Goal: Task Accomplishment & Management: Complete application form

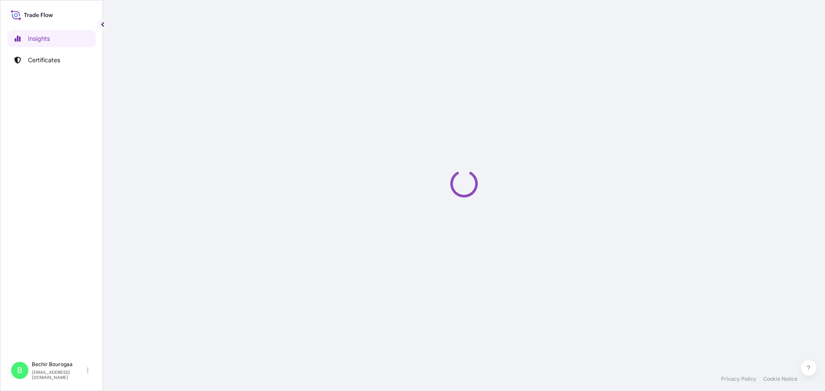
select select "2025"
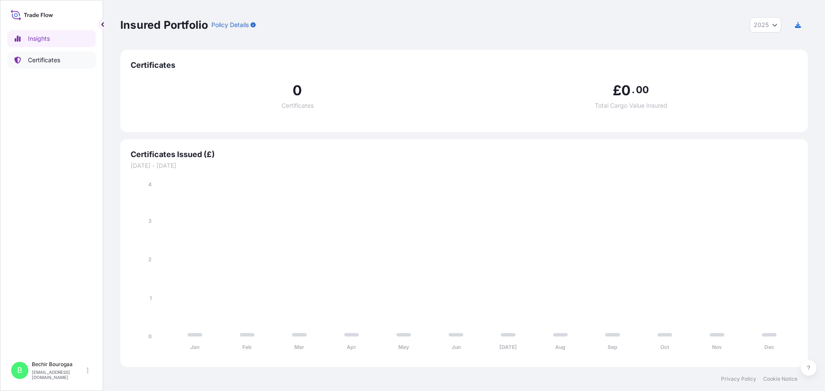
click at [53, 61] on p "Certificates" at bounding box center [44, 60] width 32 height 9
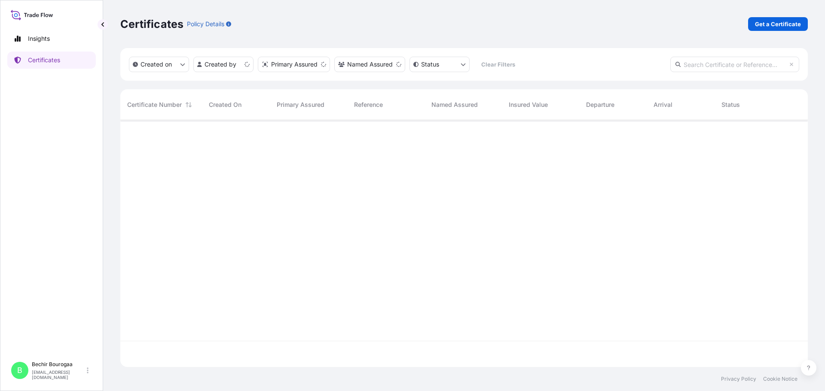
scroll to position [245, 681]
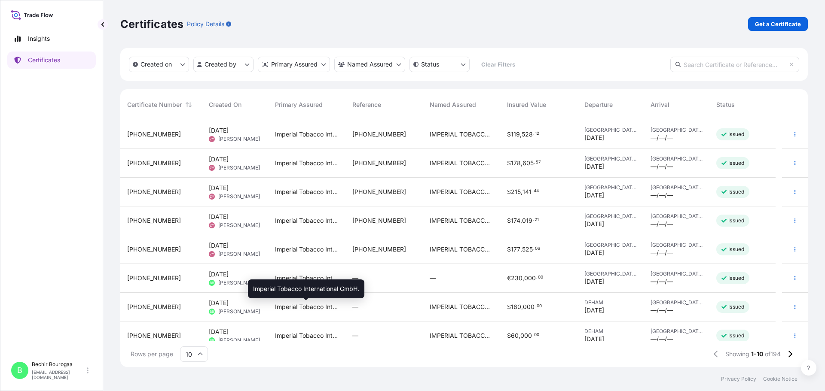
click at [279, 308] on span "Imperial Tobacco International GmbH." at bounding box center [307, 307] width 64 height 9
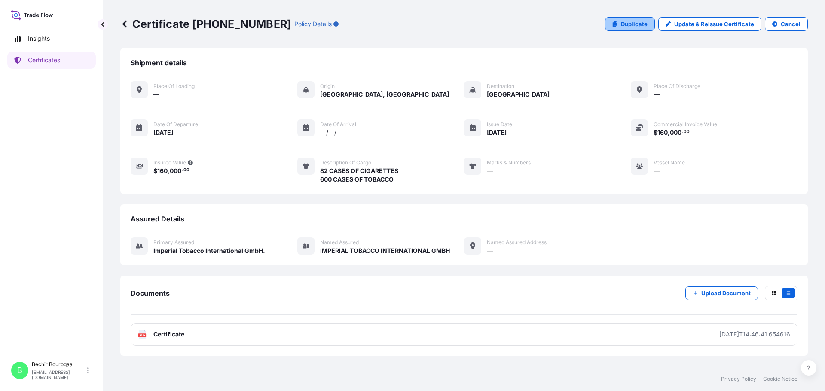
click at [627, 23] on p "Duplicate" at bounding box center [634, 24] width 27 height 9
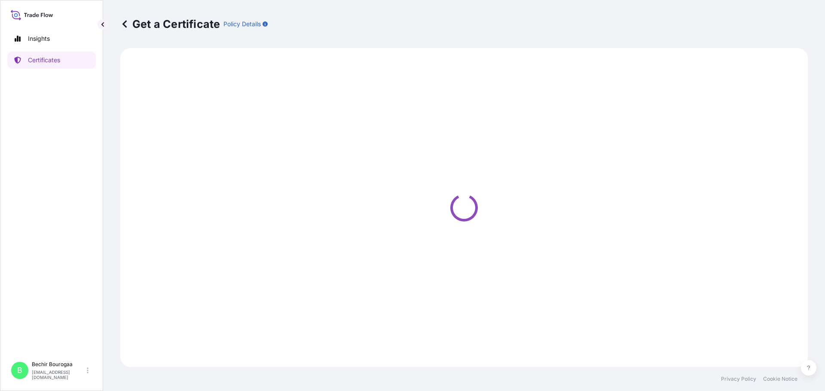
select select "Sea"
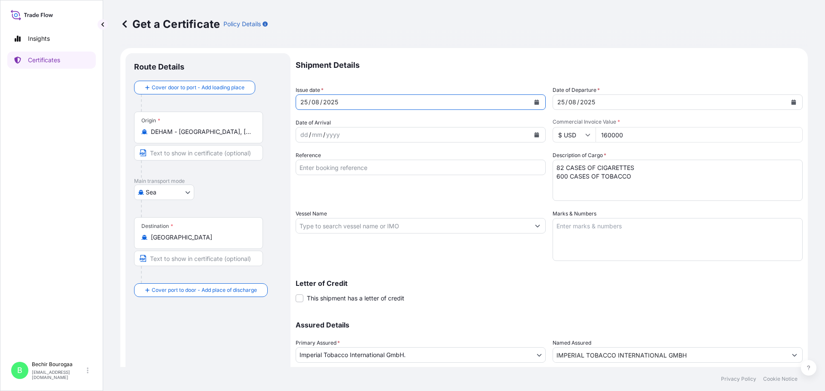
click at [534, 103] on icon "Calendar" at bounding box center [536, 102] width 5 height 5
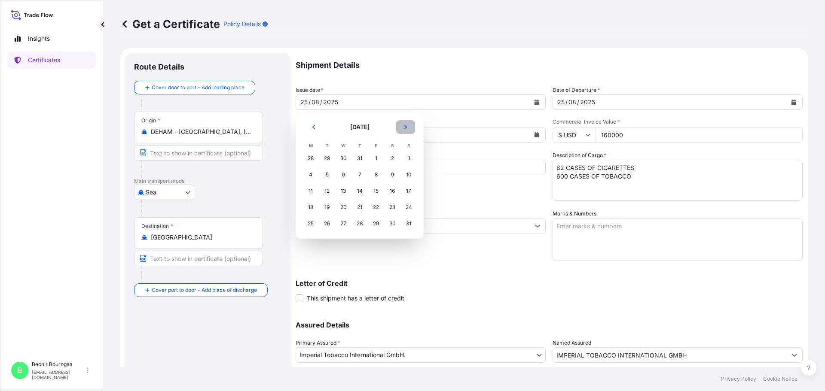
click at [403, 129] on icon "Next" at bounding box center [405, 127] width 5 height 5
click at [344, 193] on div "17" at bounding box center [342, 190] width 15 height 15
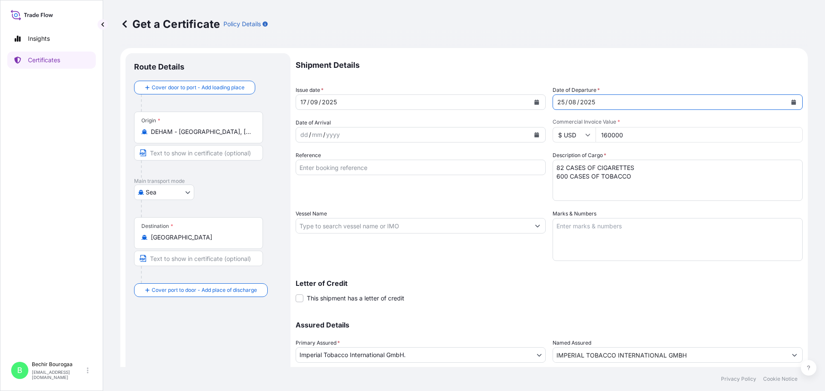
click at [792, 104] on button "Calendar" at bounding box center [793, 102] width 14 height 14
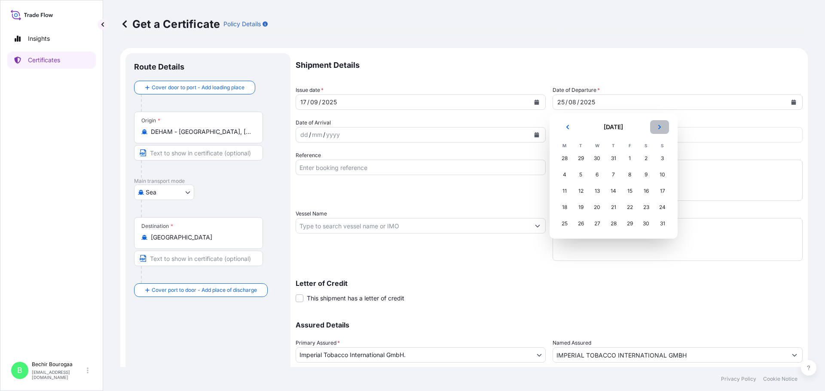
click at [662, 124] on button "Next" at bounding box center [659, 127] width 19 height 14
click at [593, 193] on div "17" at bounding box center [596, 190] width 15 height 15
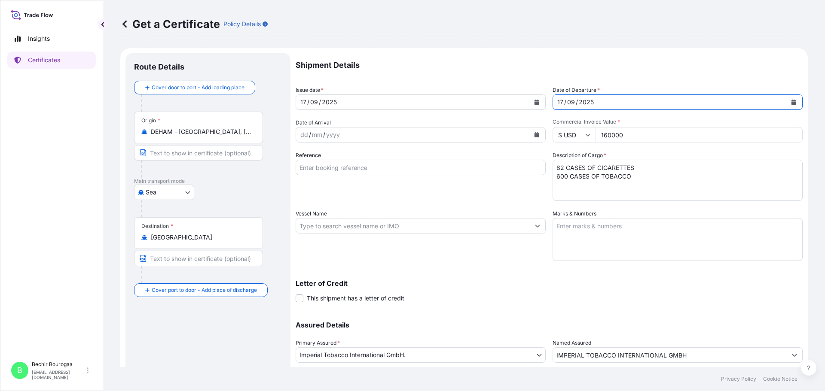
click at [637, 135] on input "160000" at bounding box center [698, 134] width 207 height 15
drag, startPoint x: 581, startPoint y: 179, endPoint x: 525, endPoint y: 177, distance: 55.9
click at [525, 177] on div "Shipment Details Issue date * [DATE] Date of Departure * [DATE] Date of Arrival…" at bounding box center [548, 225] width 507 height 344
click at [558, 167] on textarea "82 CASES OF CIGARETTES 600 CASES OF TOBACCO" at bounding box center [677, 180] width 250 height 41
type textarea "404 CASES OF CIGARETTES"
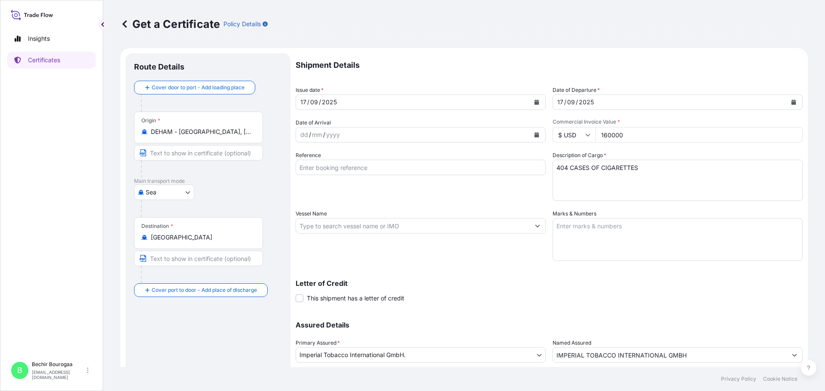
click at [640, 133] on input "160000" at bounding box center [698, 134] width 207 height 15
drag, startPoint x: 630, startPoint y: 137, endPoint x: 573, endPoint y: 131, distance: 57.1
click at [573, 131] on div "$ USD 160000" at bounding box center [677, 134] width 250 height 15
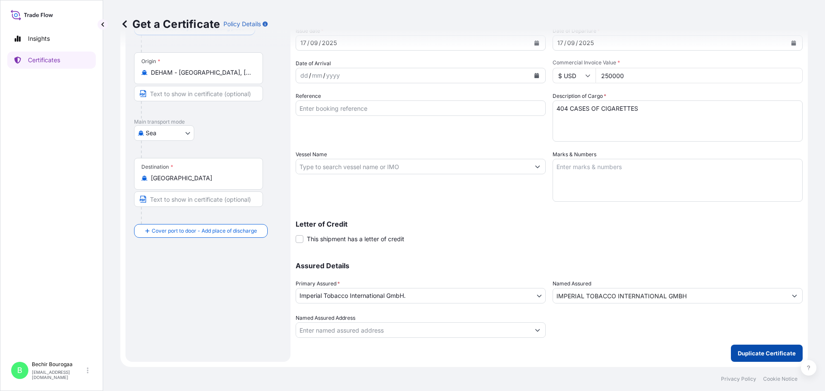
type input "250000"
click at [767, 355] on p "Duplicate Certificate" at bounding box center [766, 353] width 58 height 9
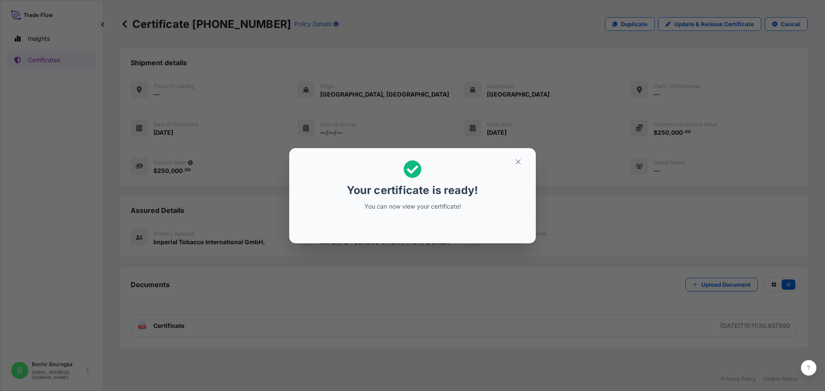
click at [357, 289] on div "Your certificate is ready! You can now view your certificate!" at bounding box center [412, 195] width 825 height 391
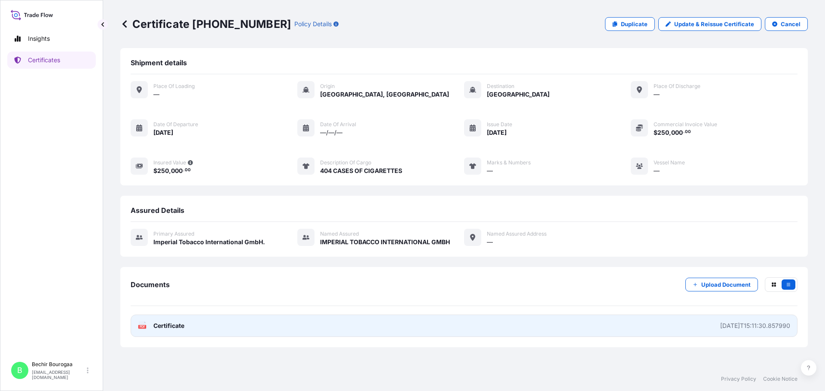
click at [285, 329] on link "PDF Certificate [DATE]T15:11:30.857990" at bounding box center [464, 326] width 667 height 22
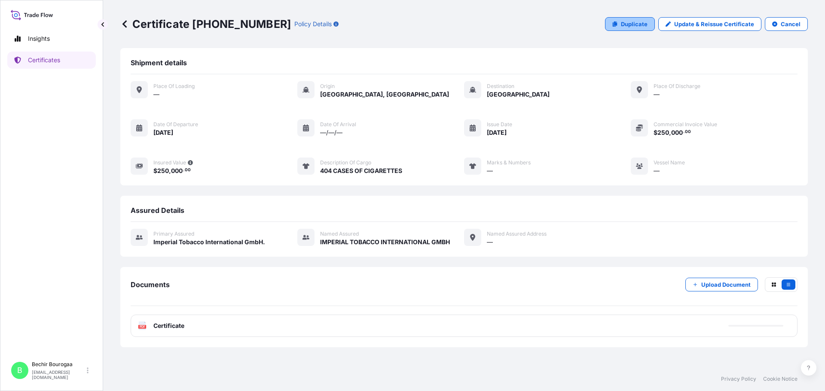
click at [636, 25] on p "Duplicate" at bounding box center [634, 24] width 27 height 9
select select "Sea"
select select "31693"
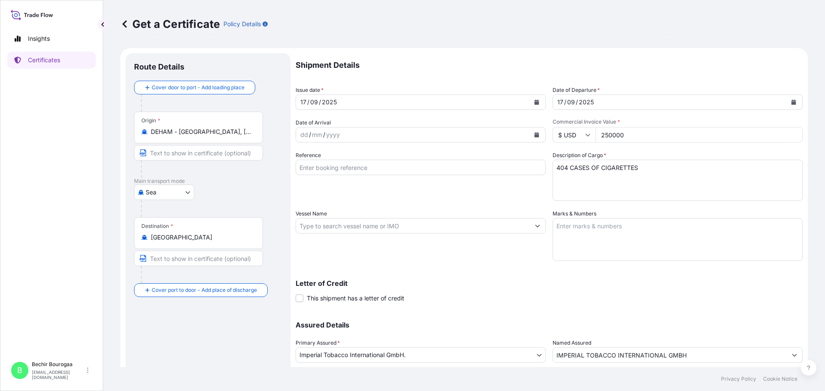
click at [565, 169] on textarea "404 CASES OF CIGARETTES" at bounding box center [677, 180] width 250 height 41
click at [637, 165] on textarea "404 CASES OF CIGARETTES" at bounding box center [677, 180] width 250 height 41
type textarea "297 CASES OF TOBACCO"
drag, startPoint x: 627, startPoint y: 137, endPoint x: 547, endPoint y: 131, distance: 80.0
click at [547, 131] on div "Shipment Details Issue date * [DATE] Date of Departure * [DATE] Date of Arrival…" at bounding box center [548, 225] width 507 height 344
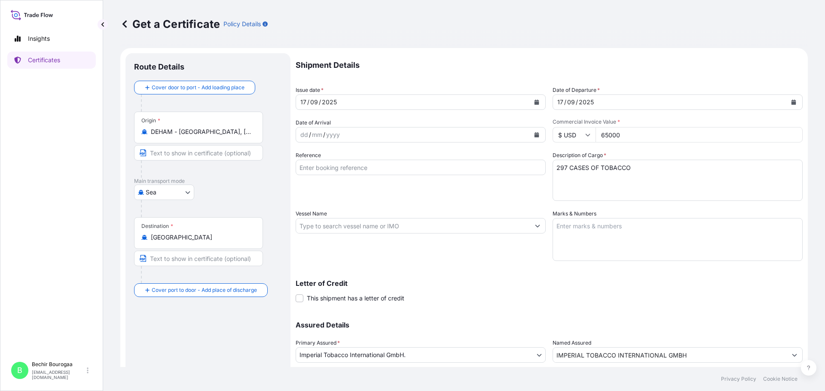
type input "65000"
click at [534, 100] on icon "Calendar" at bounding box center [536, 102] width 5 height 5
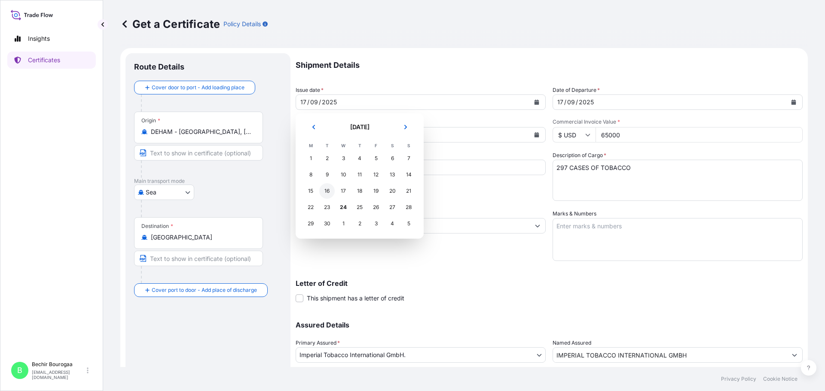
click at [327, 192] on div "16" at bounding box center [326, 190] width 15 height 15
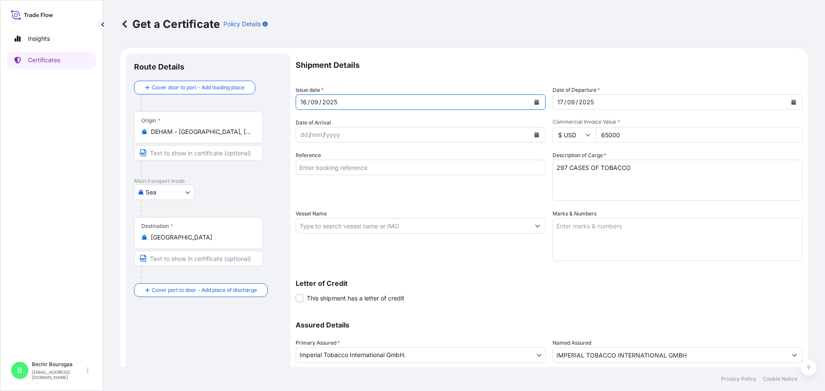
click at [789, 107] on button "Calendar" at bounding box center [793, 102] width 14 height 14
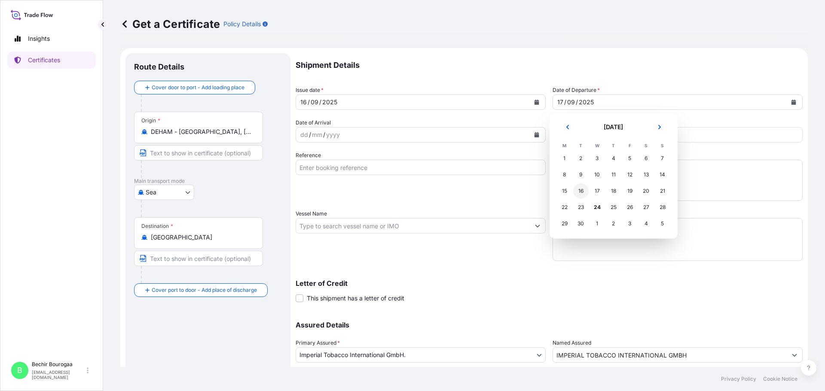
click at [584, 189] on div "16" at bounding box center [580, 190] width 15 height 15
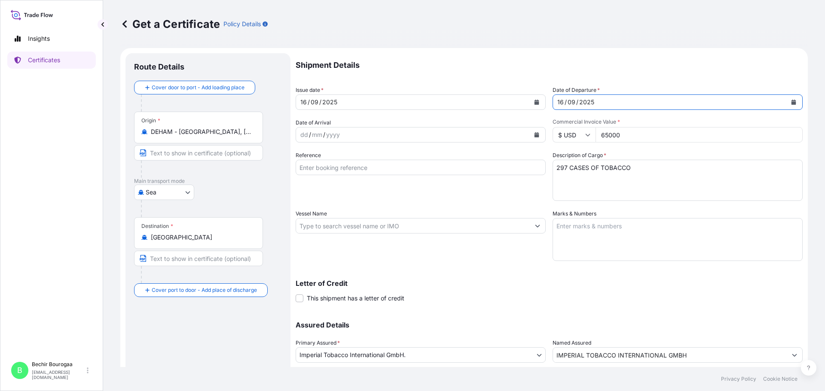
click at [502, 278] on div "Letter of Credit This shipment has a letter of credit Letter of credit * Letter…" at bounding box center [548, 286] width 507 height 33
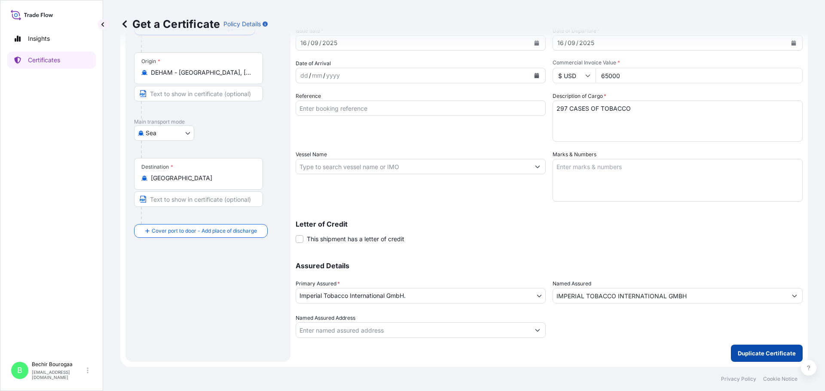
click at [761, 355] on p "Duplicate Certificate" at bounding box center [766, 353] width 58 height 9
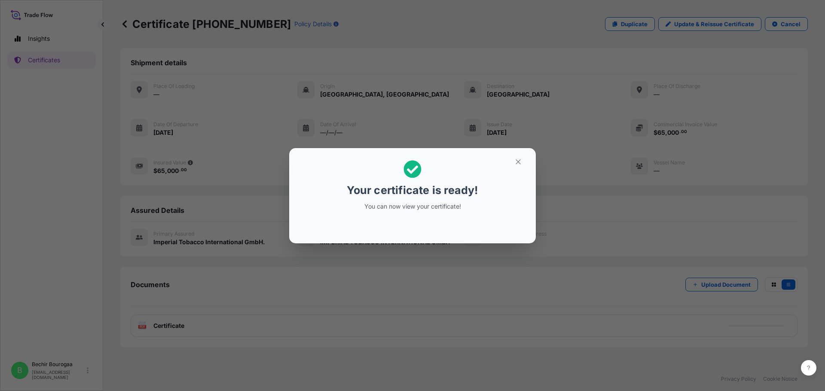
click at [406, 262] on div "Your certificate is ready! You can now view your certificate!" at bounding box center [412, 195] width 825 height 391
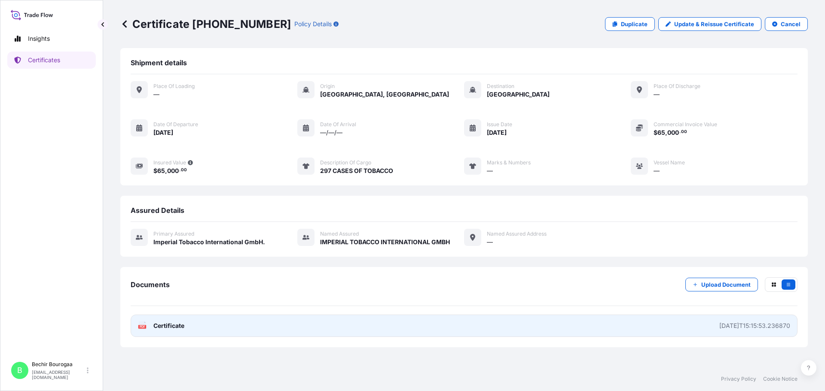
drag, startPoint x: 288, startPoint y: 329, endPoint x: 323, endPoint y: 324, distance: 35.6
click at [323, 324] on link "PDF Certificate [DATE]T15:15:53.236870" at bounding box center [464, 326] width 667 height 22
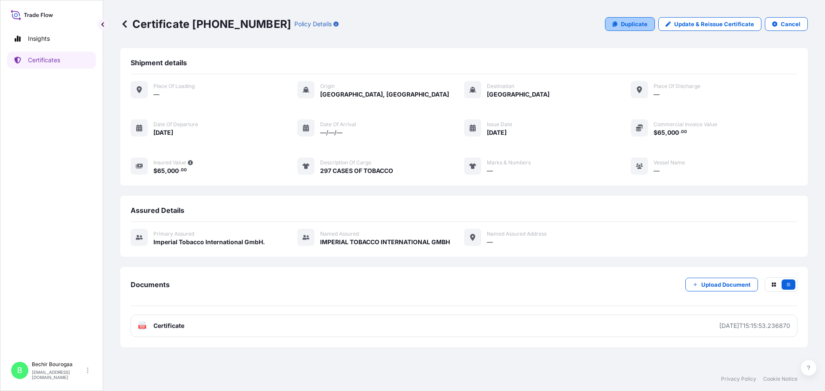
click at [636, 20] on p "Duplicate" at bounding box center [634, 24] width 27 height 9
select select "Sea"
select select "31693"
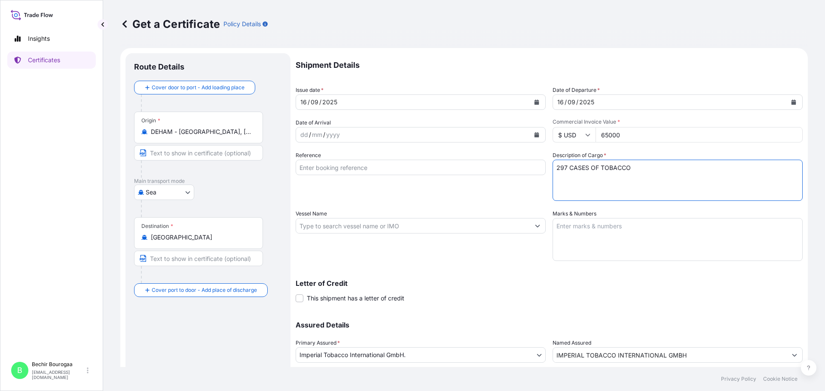
drag, startPoint x: 563, startPoint y: 168, endPoint x: 526, endPoint y: 168, distance: 37.4
click at [526, 168] on div "Shipment Details Issue date * [DATE] Date of Departure * [DATE] Date of Arrival…" at bounding box center [548, 225] width 507 height 344
click at [627, 167] on textarea "297 CASES OF TOBACCO" at bounding box center [677, 180] width 250 height 41
type textarea "178 CASES OF CIGARETTES"
drag, startPoint x: 625, startPoint y: 133, endPoint x: 548, endPoint y: 143, distance: 77.5
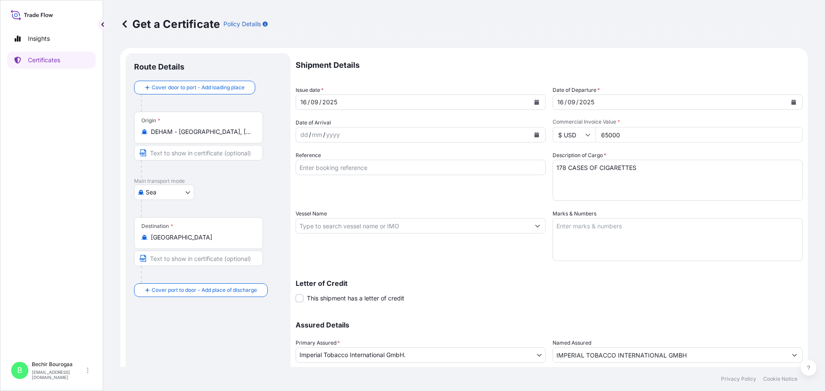
click at [549, 143] on div "Shipment Details Issue date * [DATE] Date of Departure * [DATE] Date of Arrival…" at bounding box center [548, 225] width 507 height 344
type input "80000"
drag, startPoint x: 707, startPoint y: 323, endPoint x: 673, endPoint y: 310, distance: 36.5
click at [705, 322] on p "Assured Details" at bounding box center [548, 325] width 507 height 7
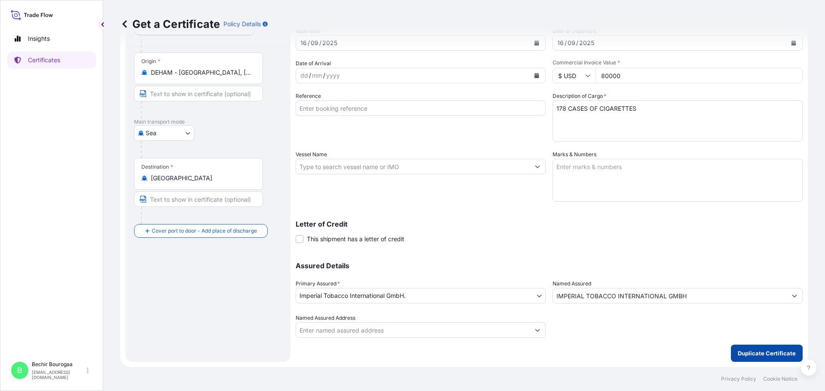
click at [757, 356] on p "Duplicate Certificate" at bounding box center [766, 353] width 58 height 9
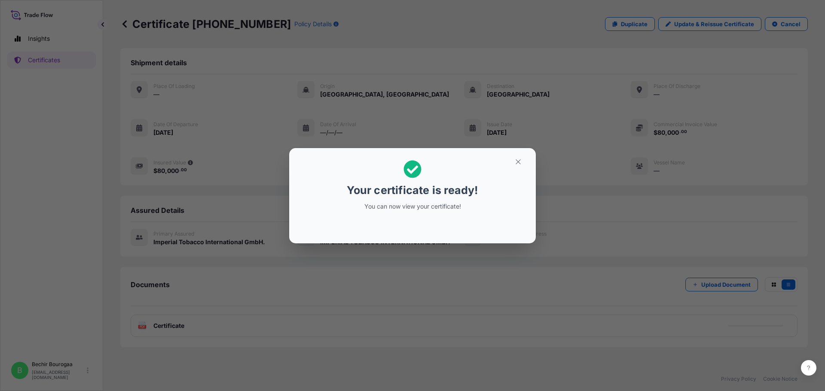
click at [475, 285] on div "Your certificate is ready! You can now view your certificate!" at bounding box center [412, 195] width 825 height 391
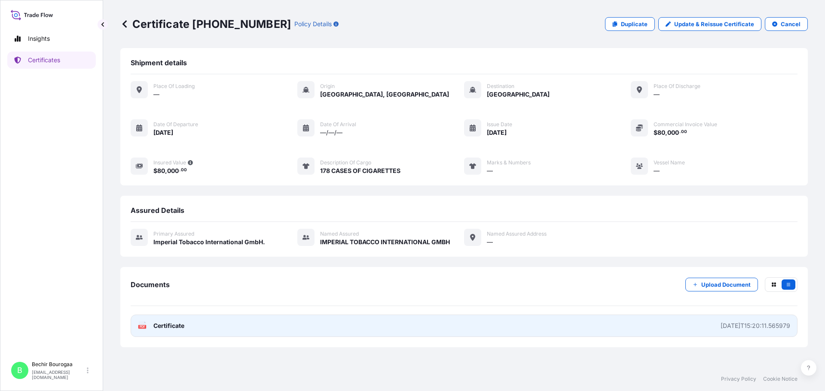
click at [295, 331] on link "PDF Certificate [DATE]T15:20:11.565979" at bounding box center [464, 326] width 667 height 22
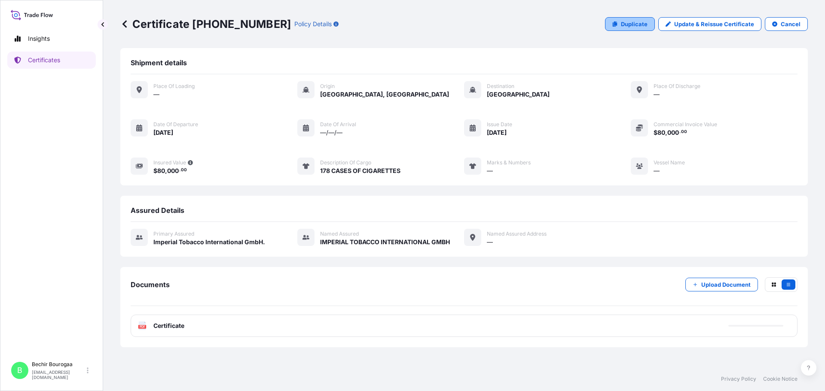
click at [635, 27] on p "Duplicate" at bounding box center [634, 24] width 27 height 9
select select "Sea"
select select "31693"
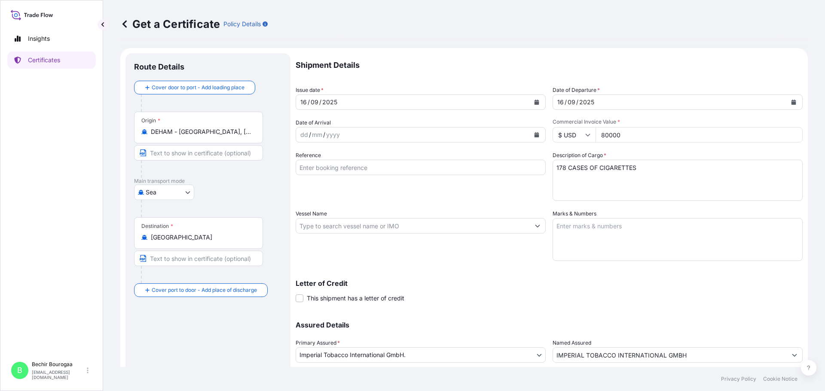
click at [532, 105] on button "Calendar" at bounding box center [537, 102] width 14 height 14
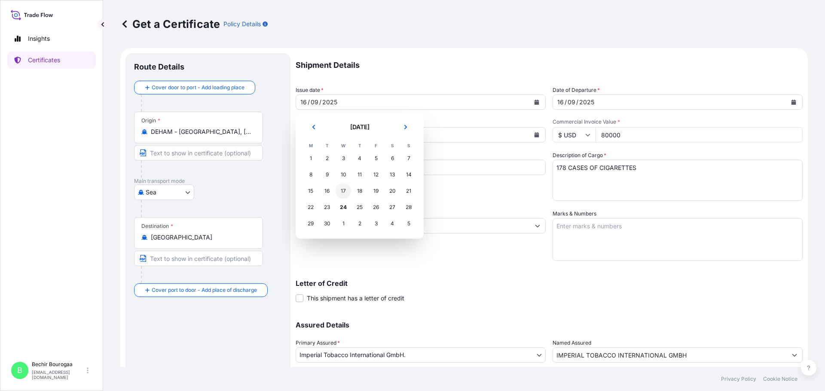
click at [344, 188] on div "17" at bounding box center [342, 190] width 15 height 15
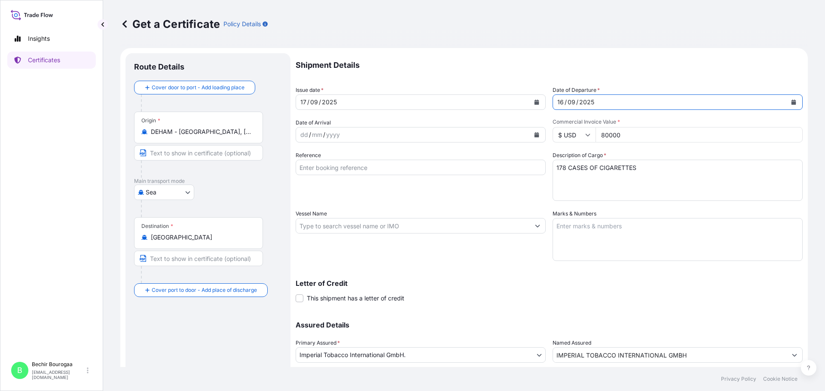
click at [791, 104] on icon "Calendar" at bounding box center [793, 102] width 5 height 5
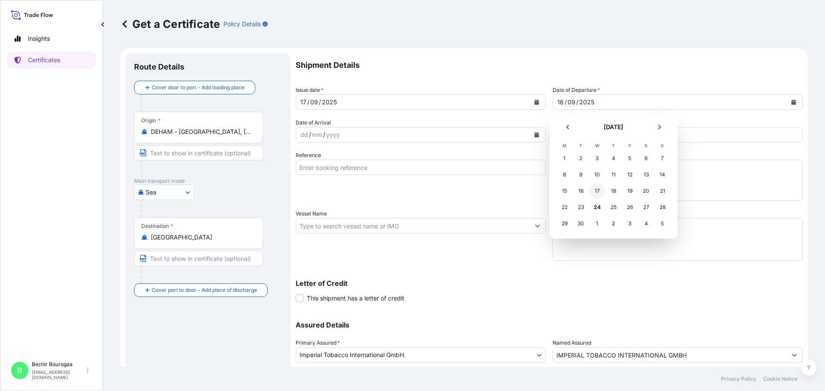
click at [596, 191] on div "17" at bounding box center [596, 190] width 15 height 15
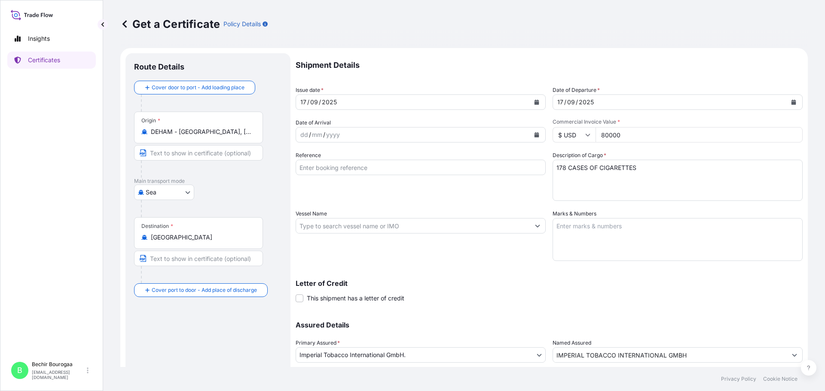
drag, startPoint x: 596, startPoint y: 136, endPoint x: 564, endPoint y: 136, distance: 32.2
click at [564, 136] on div "$ USD 80000" at bounding box center [677, 134] width 250 height 15
type input "150000"
drag, startPoint x: 561, startPoint y: 168, endPoint x: 545, endPoint y: 168, distance: 16.7
click at [545, 168] on div "Shipment Details Issue date * [DATE] Date of Departure * [DATE] Date of Arrival…" at bounding box center [548, 225] width 507 height 344
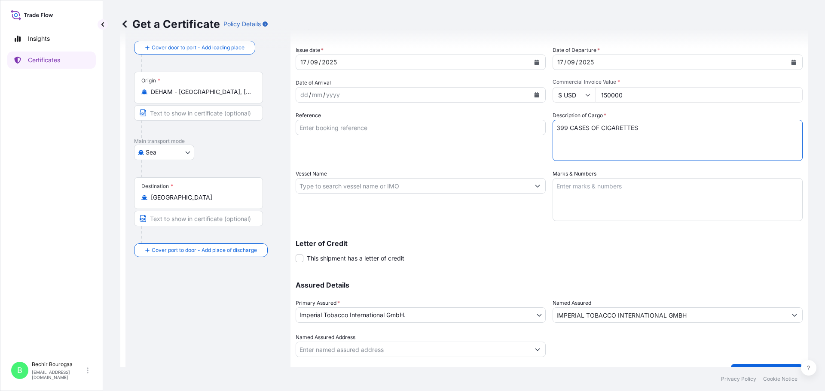
scroll to position [59, 0]
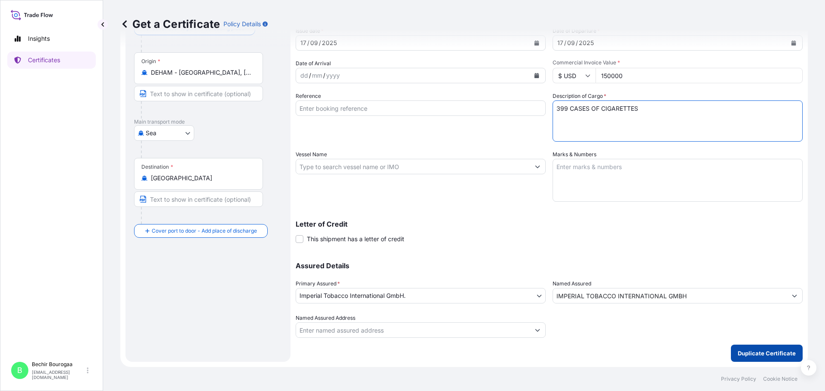
type textarea "399 CASES OF CIGARETTES"
click at [755, 350] on p "Duplicate Certificate" at bounding box center [766, 353] width 58 height 9
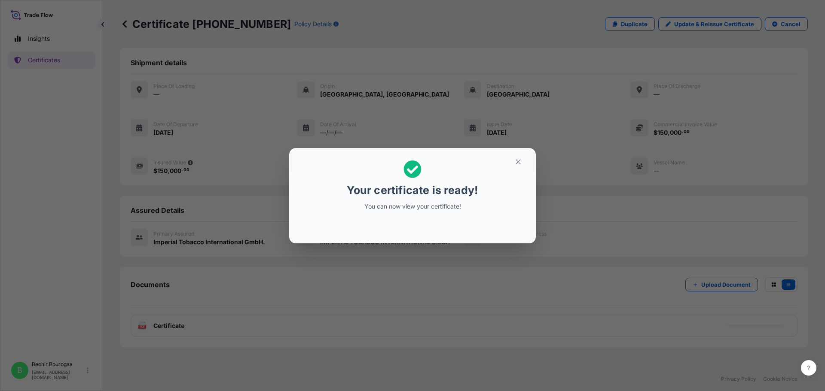
click at [451, 279] on div "Your certificate is ready! You can now view your certificate!" at bounding box center [412, 195] width 825 height 391
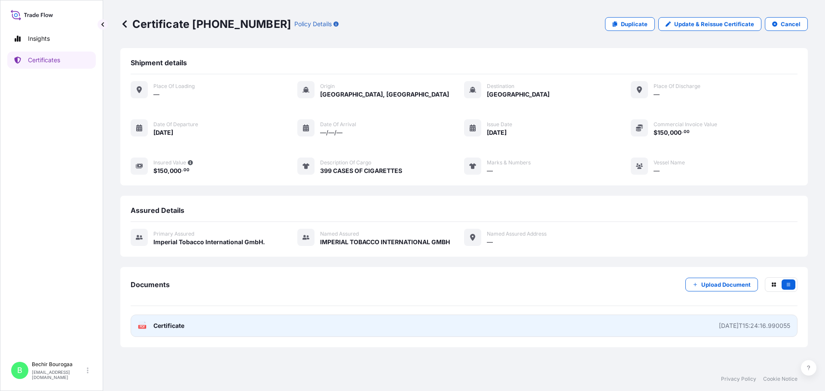
click at [258, 326] on link "PDF Certificate [DATE]T15:24:16.990055" at bounding box center [464, 326] width 667 height 22
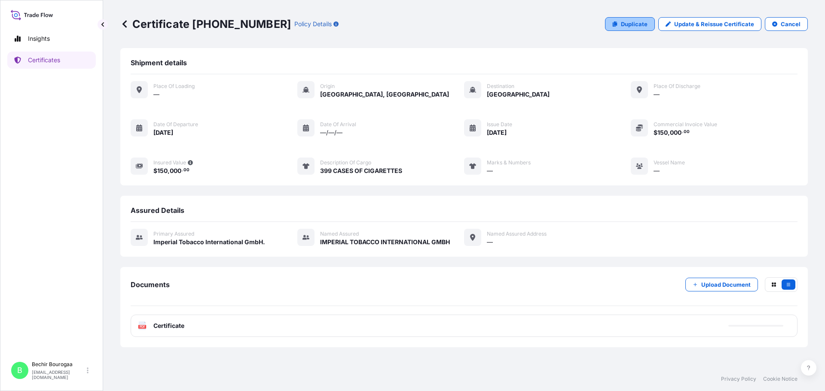
click at [625, 25] on p "Duplicate" at bounding box center [634, 24] width 27 height 9
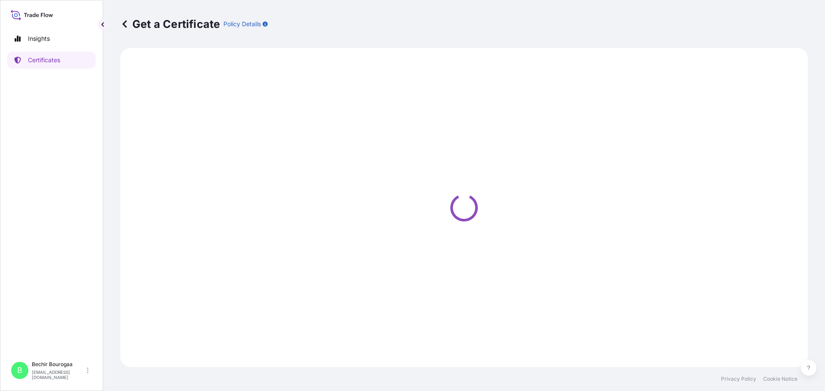
select select "Sea"
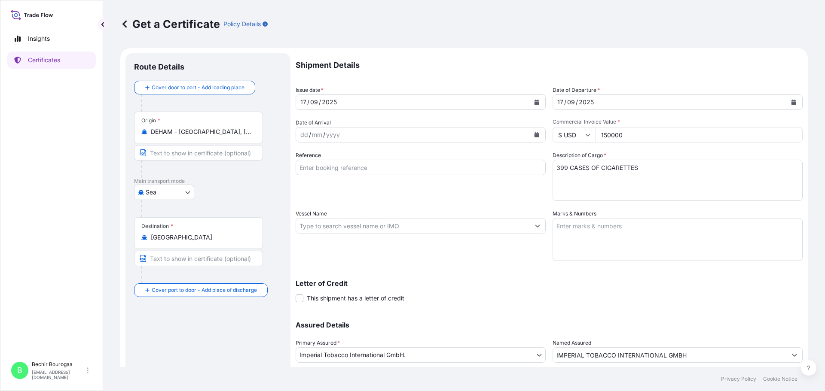
click at [534, 104] on icon "Calendar" at bounding box center [536, 102] width 5 height 5
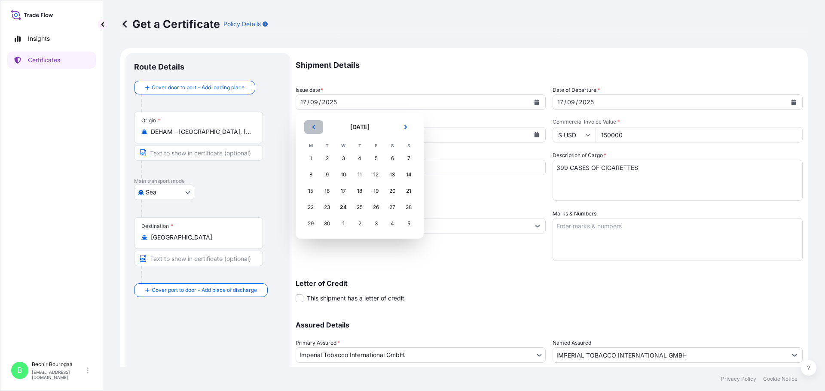
click at [311, 125] on icon "Previous" at bounding box center [313, 127] width 5 height 5
click at [342, 208] on div "20" at bounding box center [342, 207] width 15 height 15
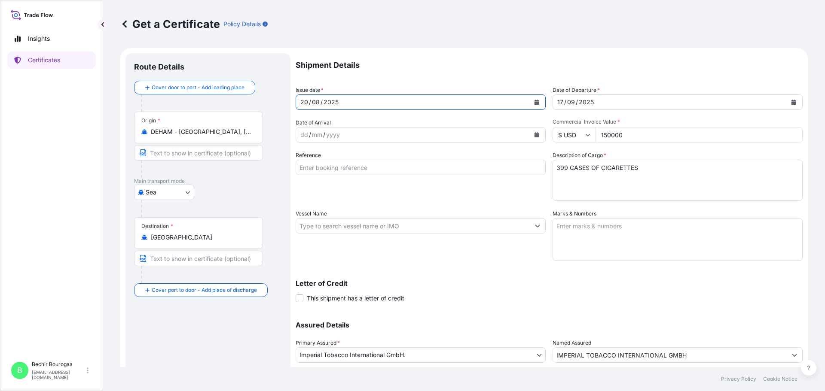
click at [786, 102] on button "Calendar" at bounding box center [793, 102] width 14 height 14
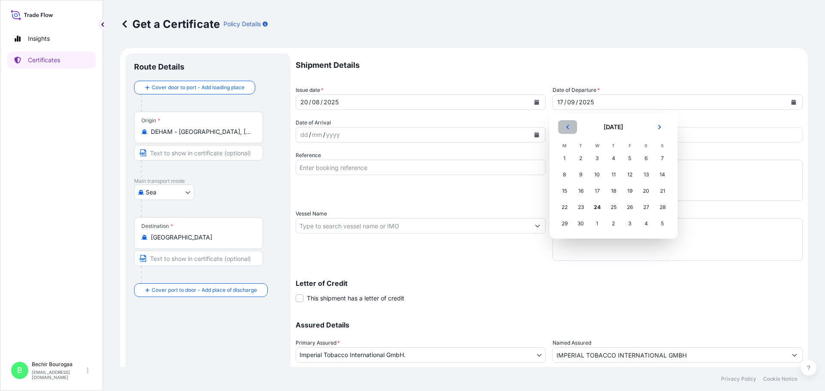
click at [563, 128] on button "Previous" at bounding box center [567, 127] width 19 height 14
click at [597, 209] on div "20" at bounding box center [596, 207] width 15 height 15
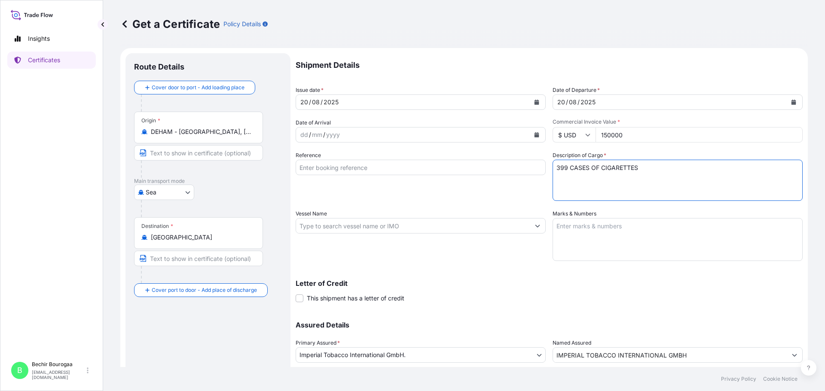
drag, startPoint x: 566, startPoint y: 167, endPoint x: 542, endPoint y: 158, distance: 25.0
click at [539, 168] on div "Shipment Details Issue date * [DATE] Date of Departure * [DATE] Date of Arrival…" at bounding box center [548, 225] width 507 height 344
click at [643, 170] on textarea "399 CASES OF CIGARETTES" at bounding box center [677, 180] width 250 height 41
type textarea "415 CASES OF TOBACCO"
drag, startPoint x: 629, startPoint y: 131, endPoint x: 566, endPoint y: 131, distance: 62.7
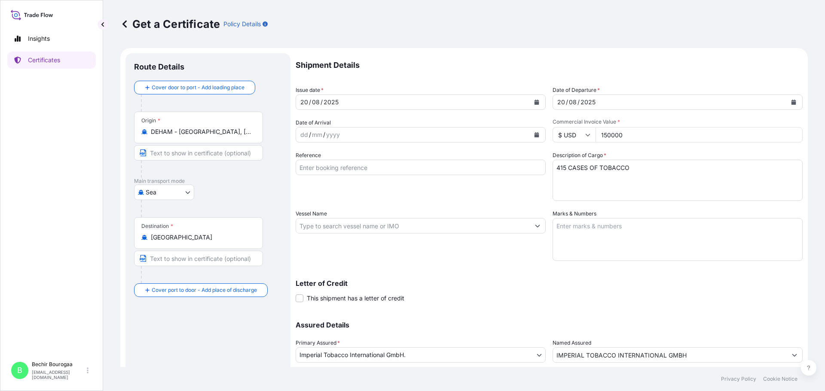
click at [567, 135] on div "$ USD 150000" at bounding box center [677, 134] width 250 height 15
type input "105000"
click at [486, 303] on div "Shipment Details Issue date * [DATE] Date of Departure * [DATE] Date of Arrival…" at bounding box center [548, 225] width 507 height 344
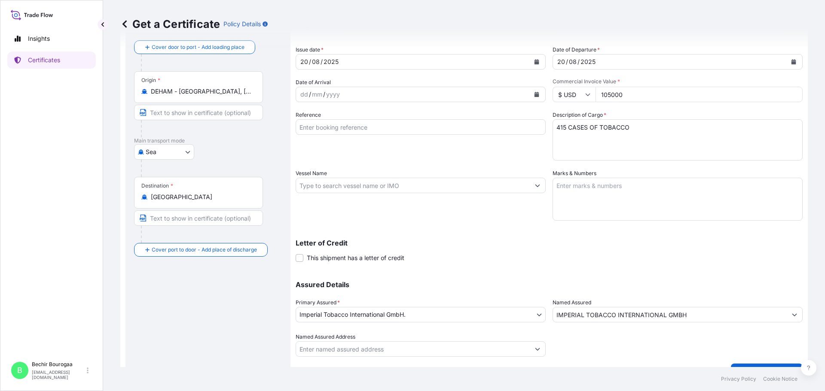
scroll to position [59, 0]
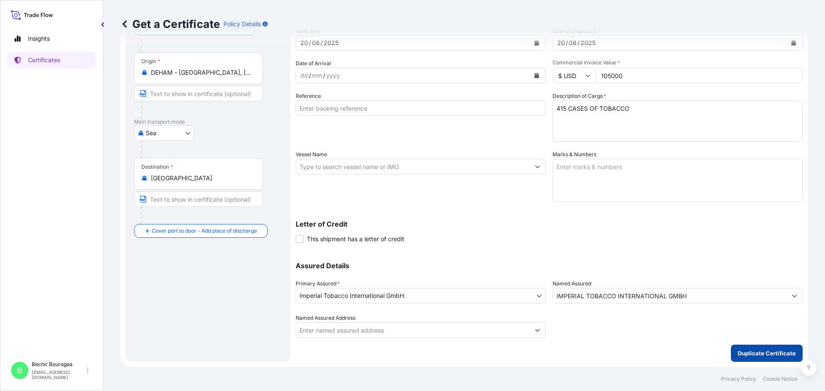
click at [758, 353] on p "Duplicate Certificate" at bounding box center [766, 353] width 58 height 9
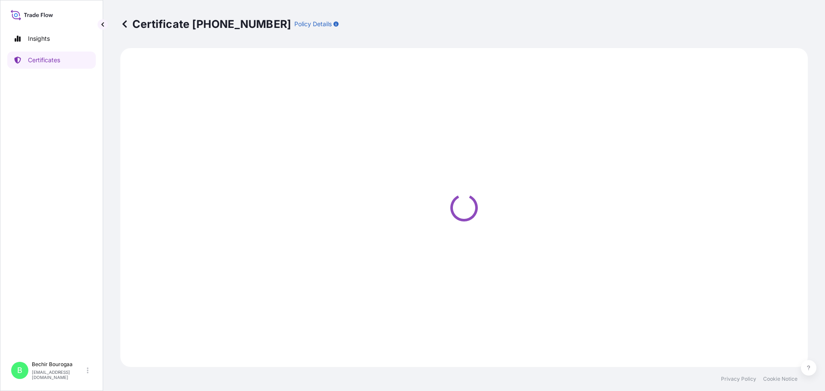
select select "Sea"
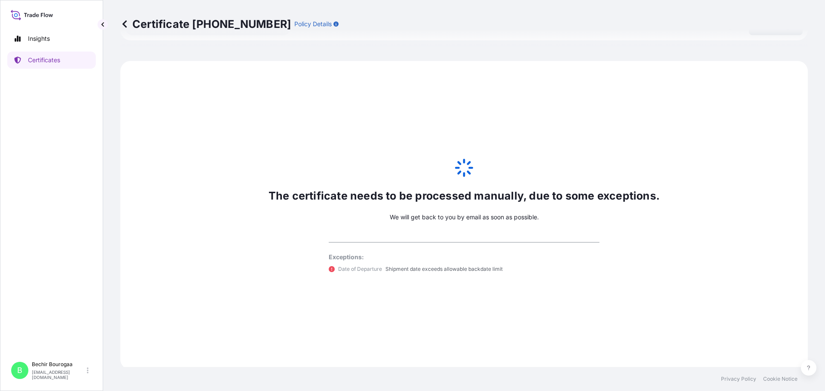
scroll to position [389, 0]
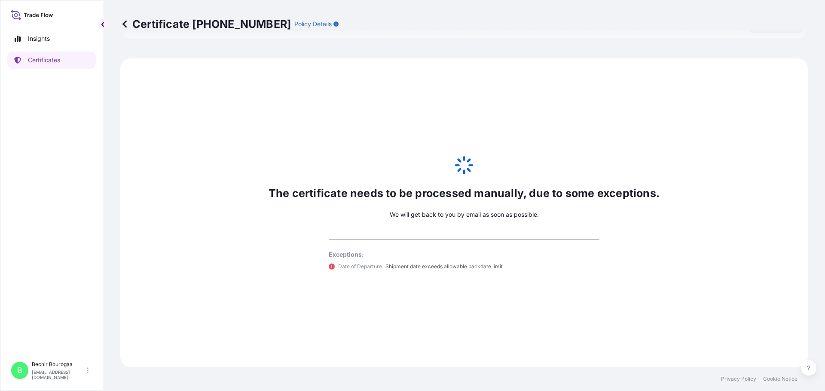
click at [254, 125] on div "The certificate needs to be processed manually, due to some exceptions. We will…" at bounding box center [463, 212] width 687 height 309
click at [462, 163] on icon at bounding box center [463, 165] width 21 height 21
click at [486, 214] on p "We will get back to you by email as soon as possible." at bounding box center [464, 214] width 149 height 9
click at [590, 241] on div "The certificate needs to be processed manually, due to some exceptions. We will…" at bounding box center [463, 212] width 687 height 309
click at [368, 284] on div "The certificate needs to be processed manually, due to some exceptions. We will…" at bounding box center [463, 212] width 687 height 309
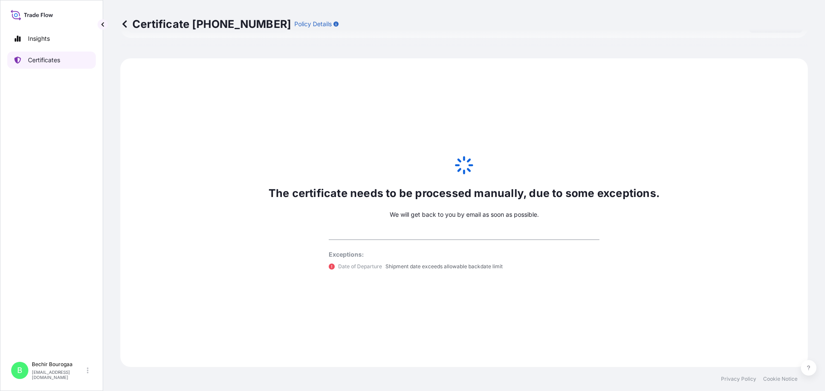
click at [43, 60] on p "Certificates" at bounding box center [44, 60] width 32 height 9
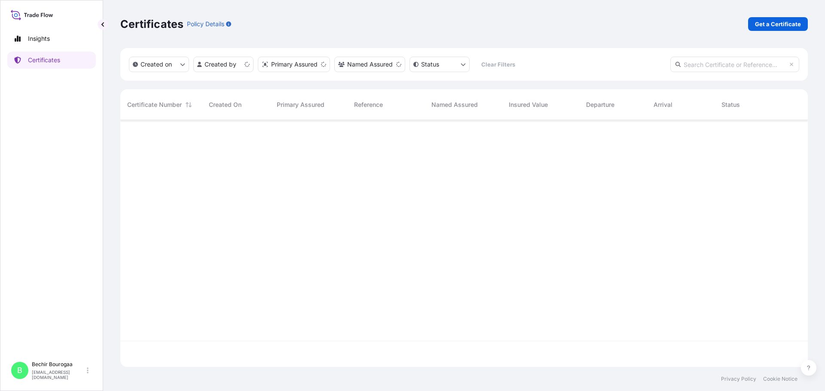
scroll to position [245, 681]
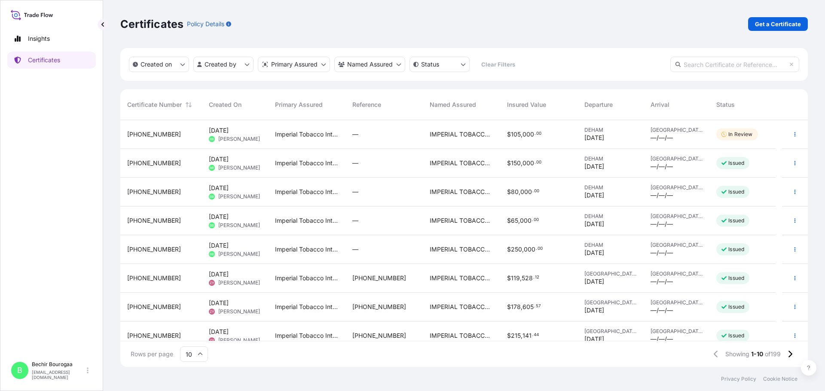
click at [420, 158] on div "—" at bounding box center [383, 163] width 77 height 29
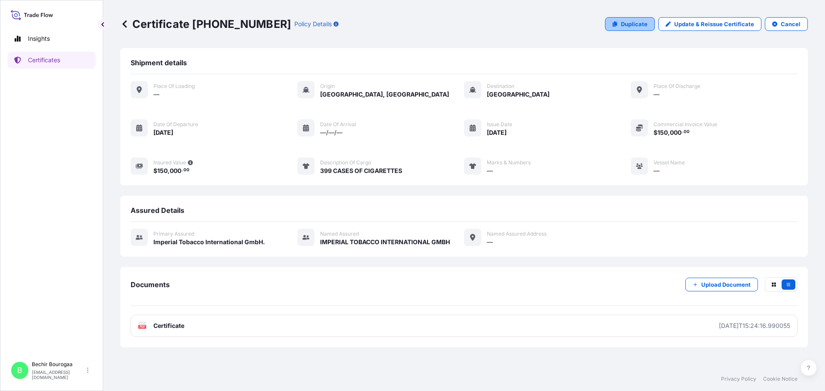
click at [637, 23] on p "Duplicate" at bounding box center [634, 24] width 27 height 9
select select "Sea"
select select "31693"
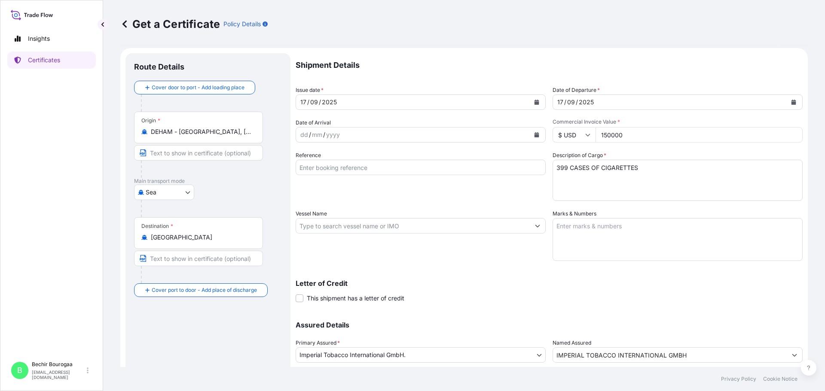
click at [536, 102] on button "Calendar" at bounding box center [537, 102] width 14 height 14
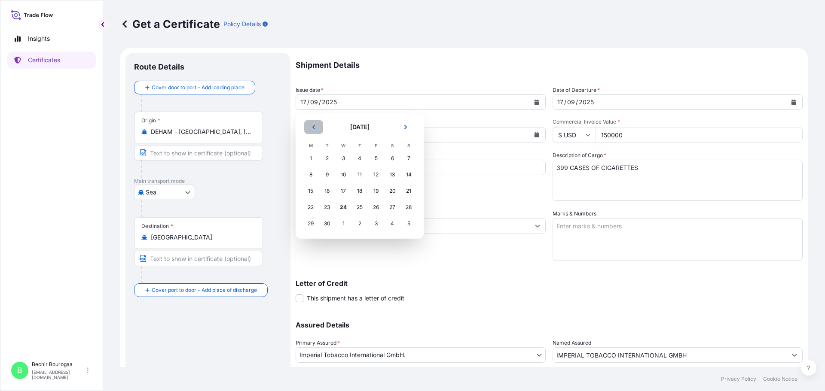
click at [315, 131] on button "Previous" at bounding box center [313, 127] width 19 height 14
click at [388, 221] on div "30" at bounding box center [391, 223] width 15 height 15
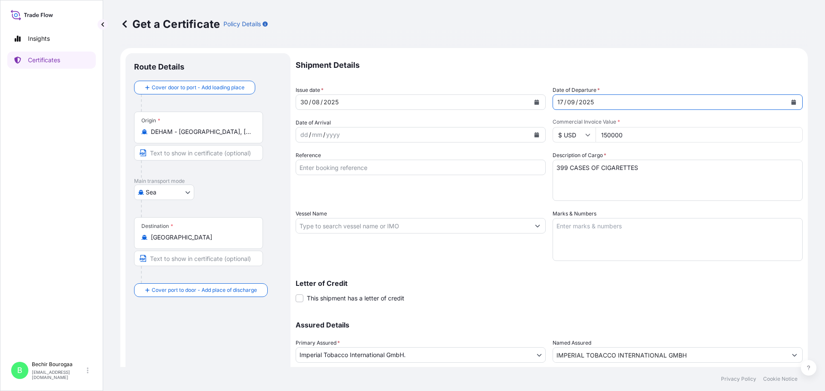
click at [786, 105] on button "Calendar" at bounding box center [793, 102] width 14 height 14
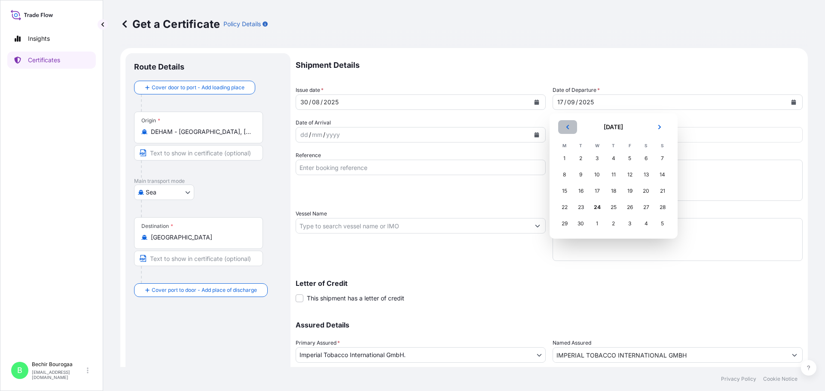
click at [566, 130] on button "Previous" at bounding box center [567, 127] width 19 height 14
click at [650, 226] on div "30" at bounding box center [645, 223] width 15 height 15
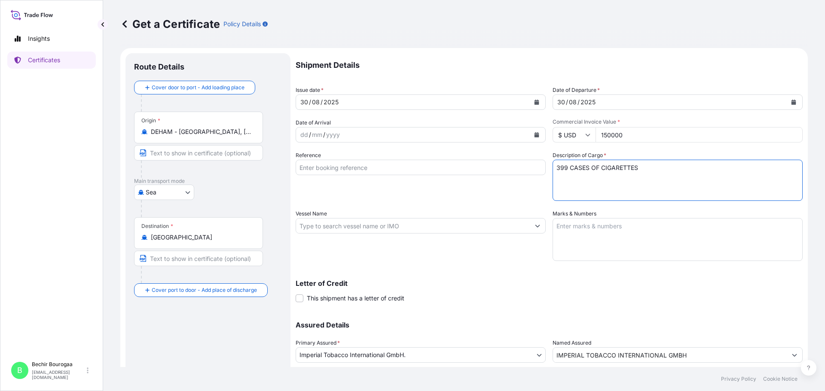
drag, startPoint x: 564, startPoint y: 168, endPoint x: 540, endPoint y: 170, distance: 24.6
click at [540, 171] on div "Shipment Details Issue date * [DATE] Date of Departure * [DATE] Date of Arrival…" at bounding box center [548, 225] width 507 height 344
click at [643, 168] on textarea "399 CASES OF CIGARETTES" at bounding box center [677, 180] width 250 height 41
type textarea "415 CASES OF TOBACCO"
drag, startPoint x: 618, startPoint y: 136, endPoint x: 548, endPoint y: 134, distance: 70.0
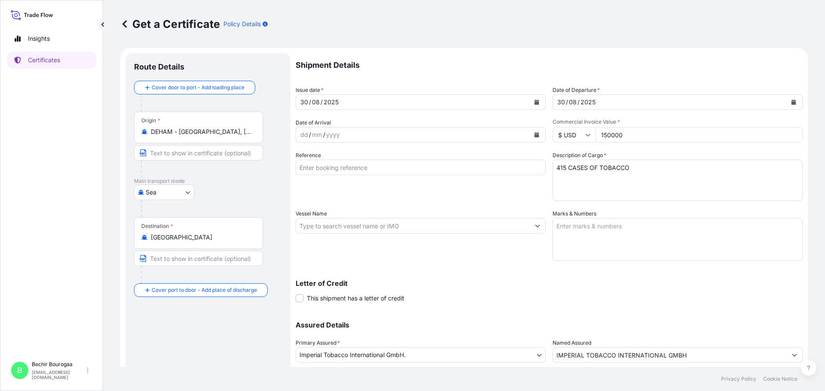
click at [546, 136] on div "Shipment Details Issue date * [DATE] Date of Departure * [DATE] Date of Arrival…" at bounding box center [548, 225] width 507 height 344
type input "105000"
click at [710, 289] on div "Letter of Credit This shipment has a letter of credit Letter of credit * Letter…" at bounding box center [548, 291] width 507 height 23
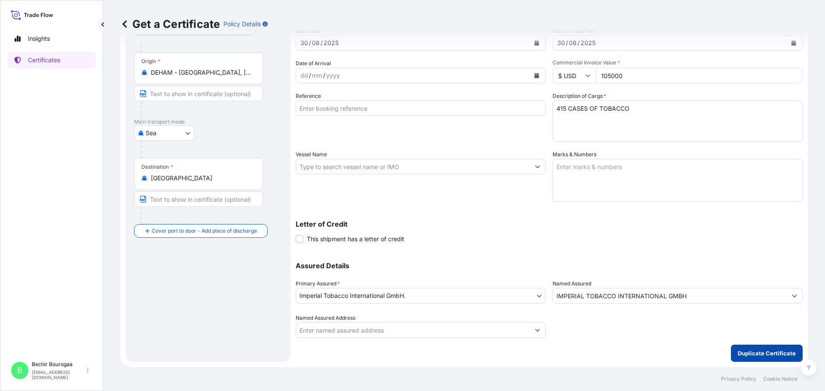
click at [768, 358] on button "Duplicate Certificate" at bounding box center [767, 353] width 72 height 17
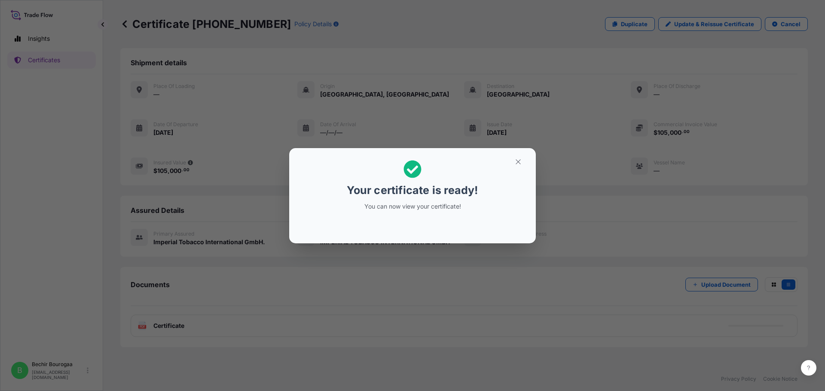
click at [411, 288] on div "Your certificate is ready! You can now view your certificate!" at bounding box center [412, 195] width 825 height 391
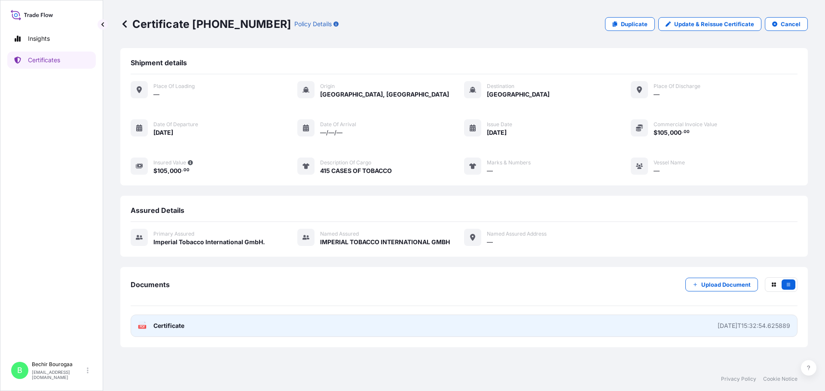
click at [262, 328] on link "PDF Certificate [DATE]T15:32:54.625889" at bounding box center [464, 326] width 667 height 22
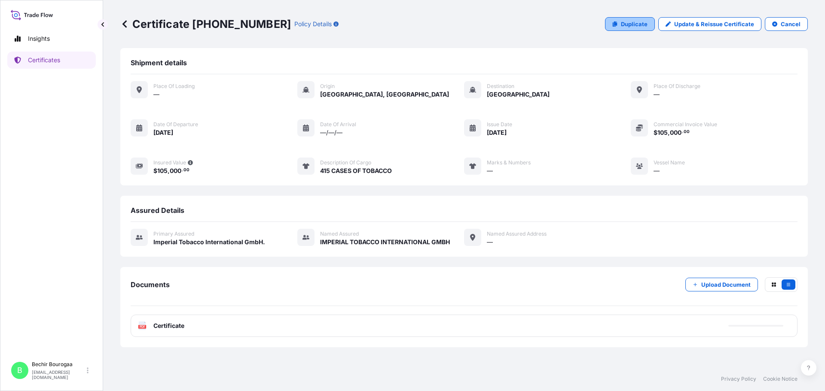
click at [636, 25] on p "Duplicate" at bounding box center [634, 24] width 27 height 9
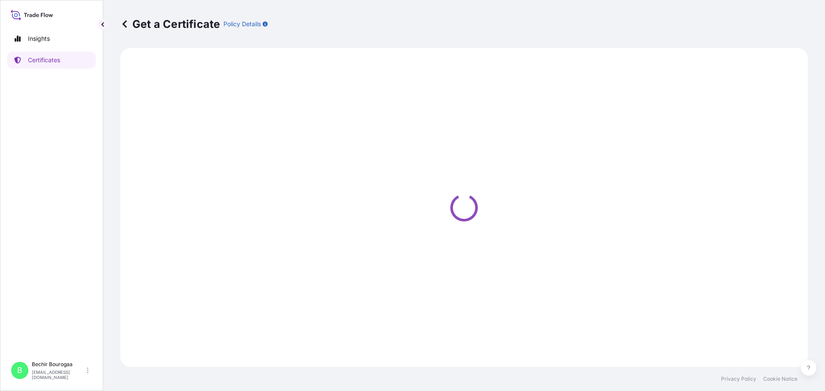
select select "Sea"
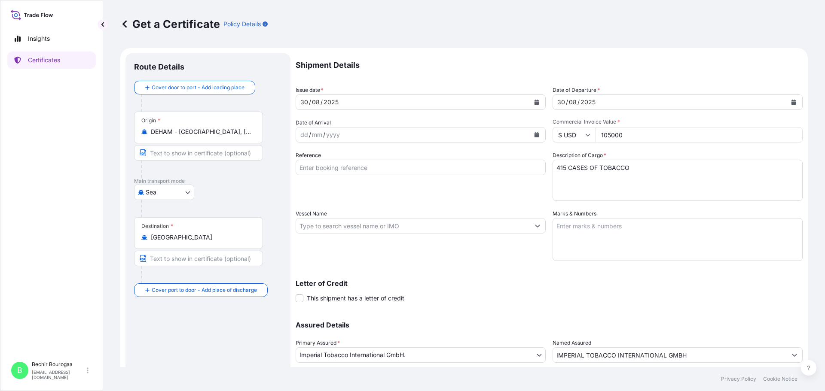
click at [563, 167] on textarea "415 CASES OF TOBACCO" at bounding box center [677, 180] width 250 height 41
click at [621, 168] on textarea "415 CASES OF TOBACCO" at bounding box center [677, 180] width 250 height 41
type textarea "81 CASES OF TOBACCO 11 CASES OF CIGARS"
drag, startPoint x: 627, startPoint y: 135, endPoint x: 536, endPoint y: 140, distance: 91.2
click at [536, 140] on div "Shipment Details Issue date * [DATE] Date of Departure * [DATE] Date of Arrival…" at bounding box center [548, 225] width 507 height 344
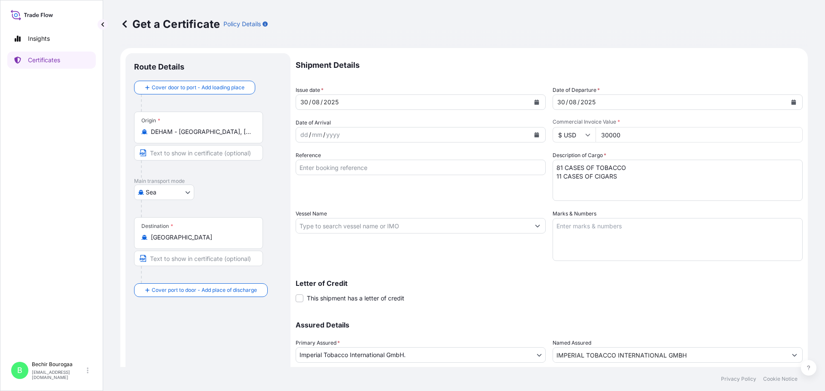
type input "30000"
click at [531, 271] on div "Letter of Credit This shipment has a letter of credit Letter of credit * Letter…" at bounding box center [548, 286] width 507 height 33
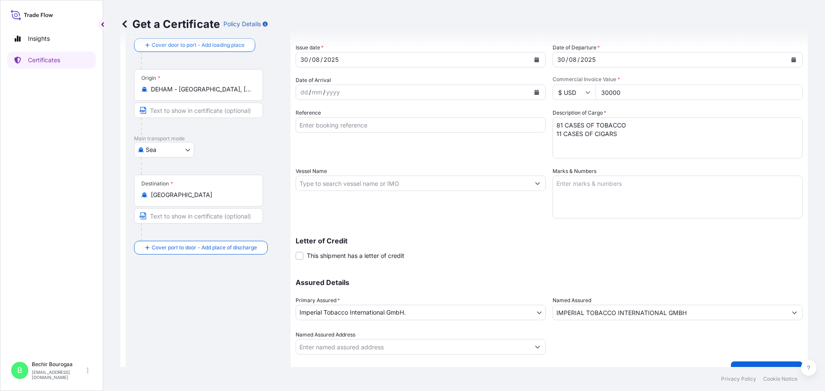
scroll to position [59, 0]
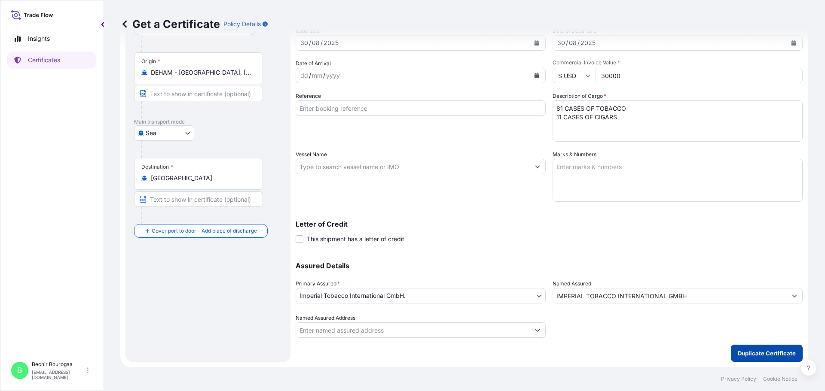
click at [762, 350] on p "Duplicate Certificate" at bounding box center [766, 353] width 58 height 9
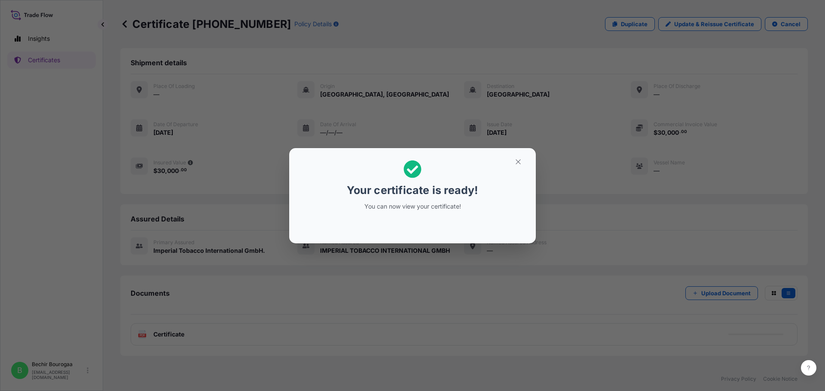
click at [470, 292] on div "Your certificate is ready! You can now view your certificate!" at bounding box center [412, 195] width 825 height 391
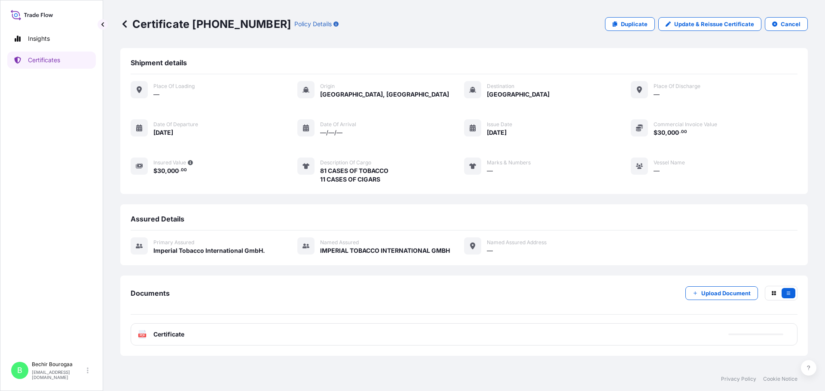
click at [321, 330] on div "PDF Certificate" at bounding box center [464, 334] width 667 height 22
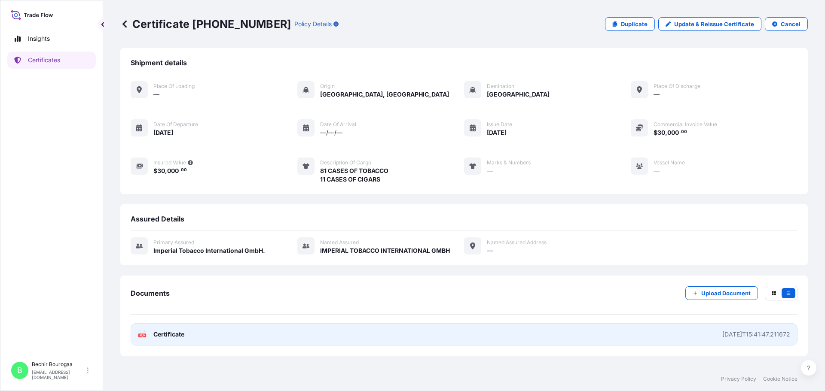
click at [308, 344] on link "PDF Certificate [DATE]T15:41:47.211672" at bounding box center [464, 334] width 667 height 22
